Goal: Task Accomplishment & Management: Complete application form

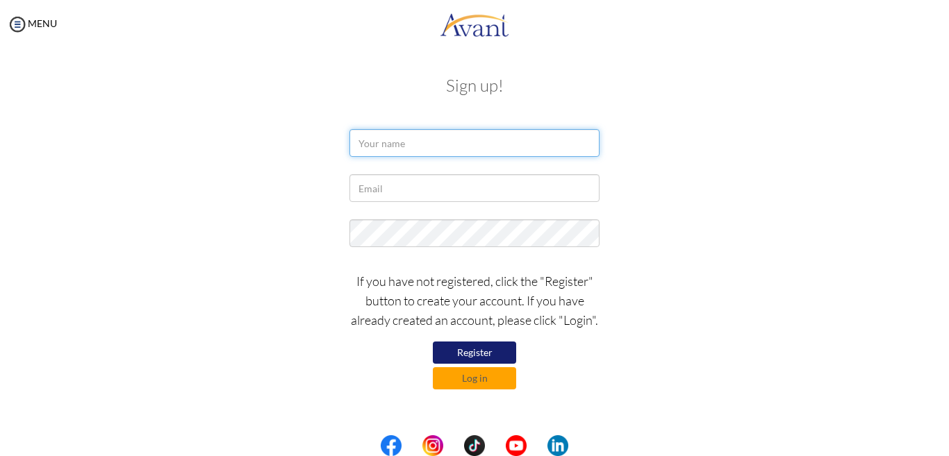
click at [461, 153] on input "text" at bounding box center [474, 143] width 250 height 28
type input "chirchir k Fanwel"
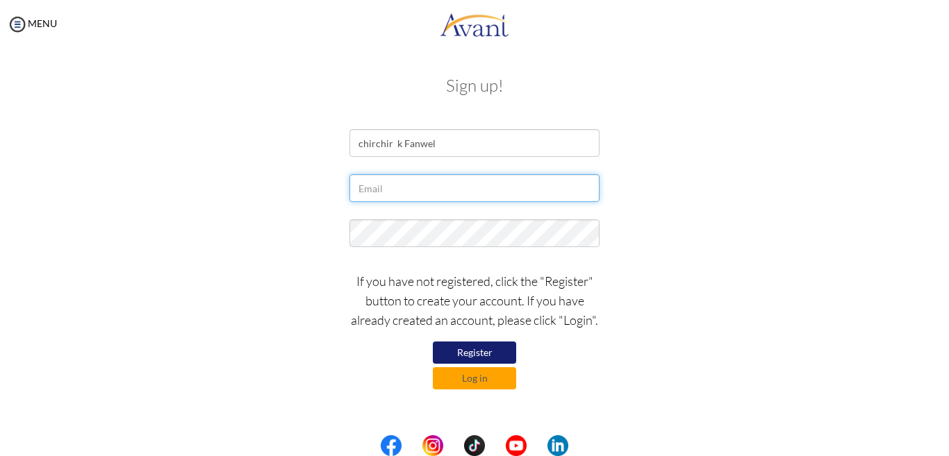
click at [422, 197] on input "text" at bounding box center [474, 188] width 250 height 28
type input "[EMAIL_ADDRESS][DOMAIN_NAME]"
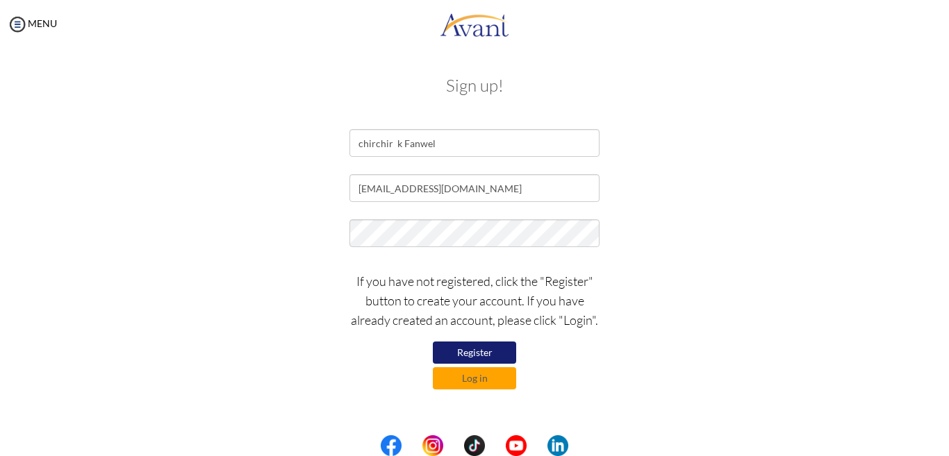
click at [493, 355] on button "Register" at bounding box center [474, 353] width 83 height 22
click at [473, 351] on button "Register" at bounding box center [474, 353] width 83 height 22
click at [475, 383] on button "Log in" at bounding box center [474, 378] width 83 height 22
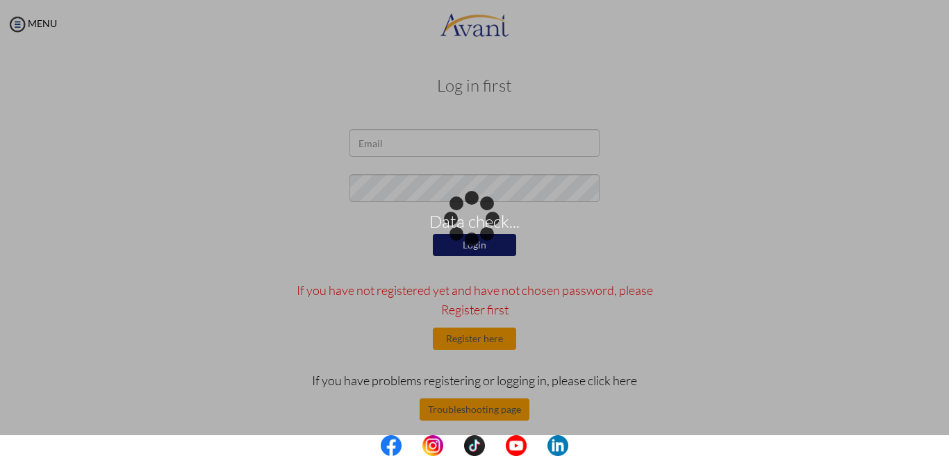
click at [484, 219] on div "Data check..." at bounding box center [474, 228] width 19 height 19
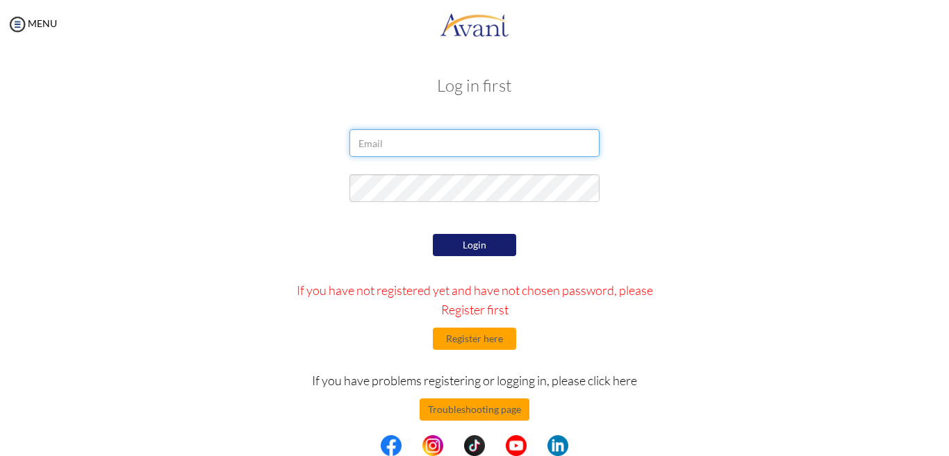
click at [524, 144] on input "email" at bounding box center [474, 143] width 250 height 28
click at [401, 145] on input "[EMAIL_ADDRESS][DOMAIN_NAME]" at bounding box center [474, 143] width 250 height 28
type input "[EMAIL_ADDRESS][DOMAIN_NAME]"
click at [476, 247] on button "Login" at bounding box center [474, 245] width 83 height 22
drag, startPoint x: 458, startPoint y: 255, endPoint x: 842, endPoint y: 237, distance: 384.5
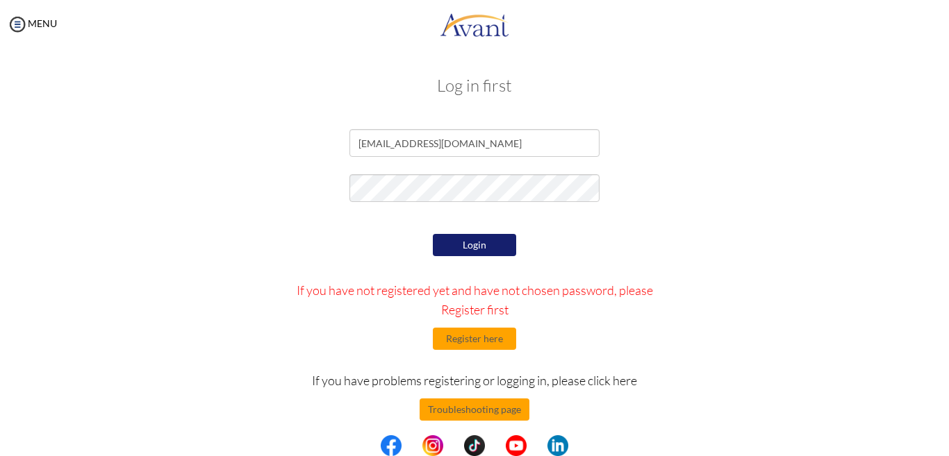
click at [842, 237] on div "Login If you have not registered yet and have not chosen password, please Regis…" at bounding box center [474, 361] width 813 height 261
click at [475, 244] on button "Login" at bounding box center [474, 245] width 83 height 22
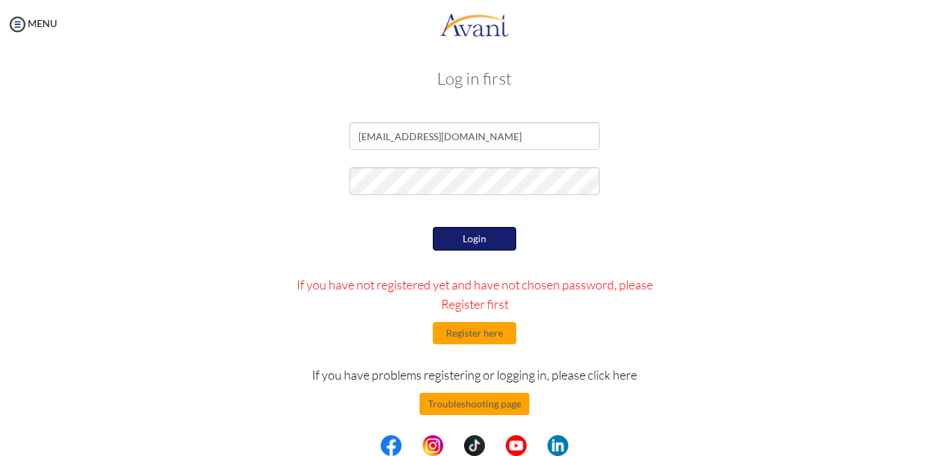
scroll to position [11, 0]
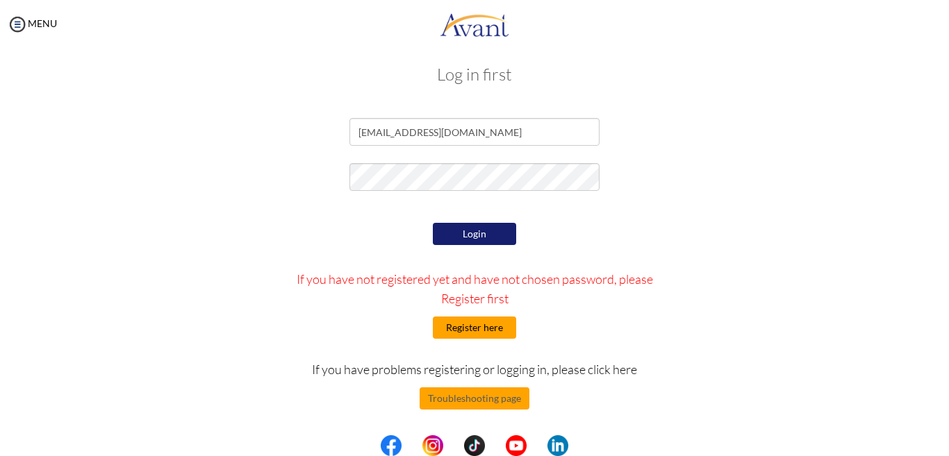
click at [479, 331] on button "Register here" at bounding box center [474, 328] width 83 height 22
